Goal: Register for event/course

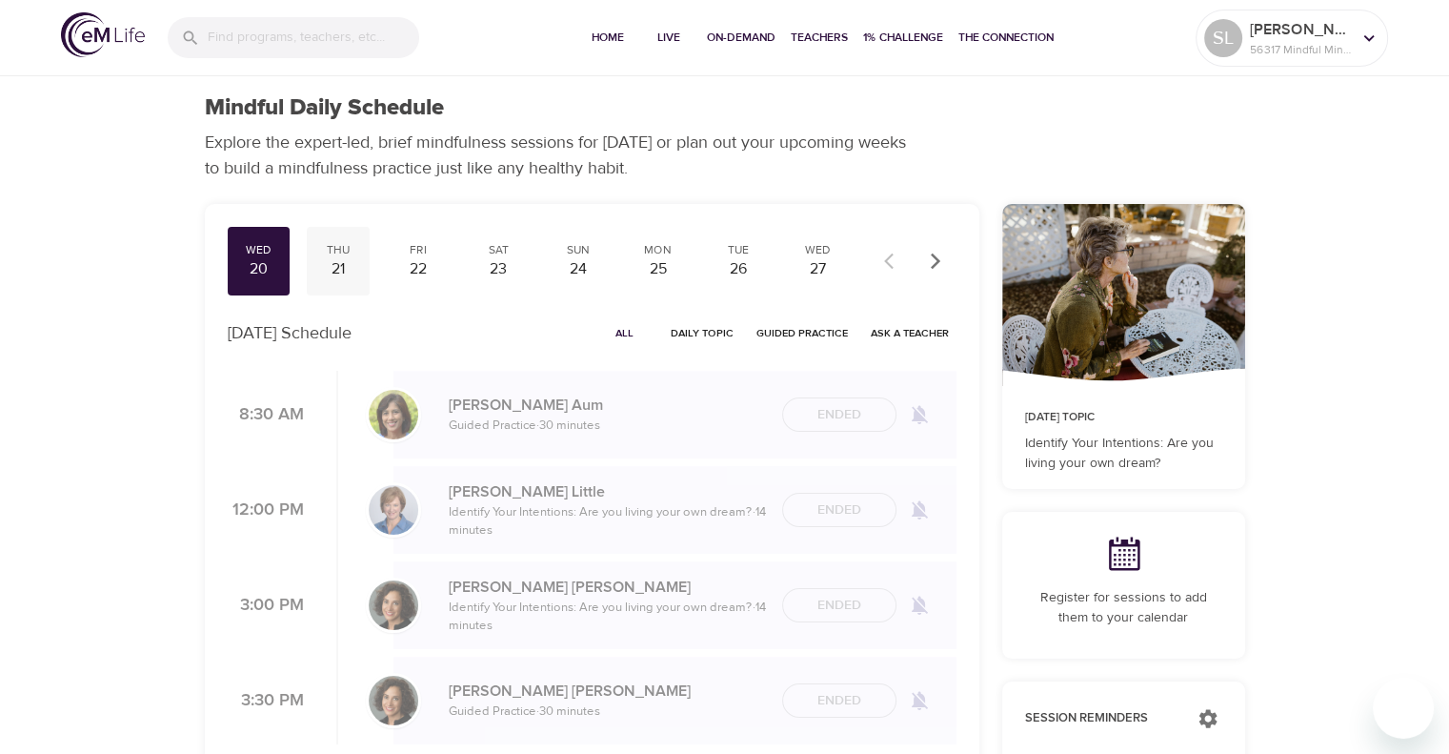
click at [360, 248] on div "Thu" at bounding box center [338, 250] width 48 height 16
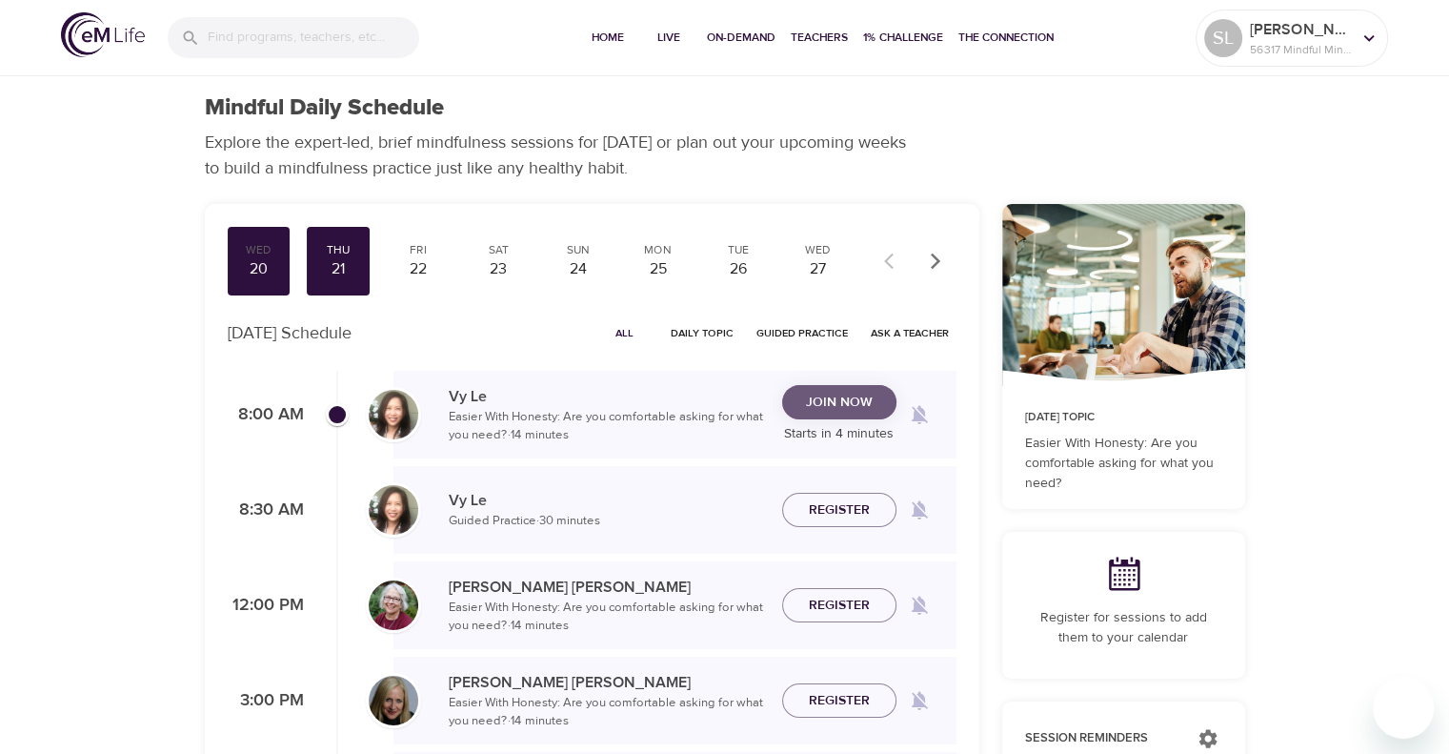
click at [845, 399] on span "Join Now" at bounding box center [839, 403] width 67 height 24
click at [840, 416] on button "Join Now" at bounding box center [839, 402] width 114 height 35
